Goal: Navigation & Orientation: Find specific page/section

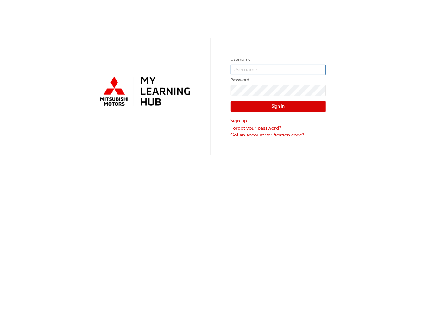
type input "[EMAIL_ADDRESS][DOMAIN_NAME]"
click at [285, 108] on button "Sign In" at bounding box center [278, 107] width 95 height 12
